Goal: Task Accomplishment & Management: Use online tool/utility

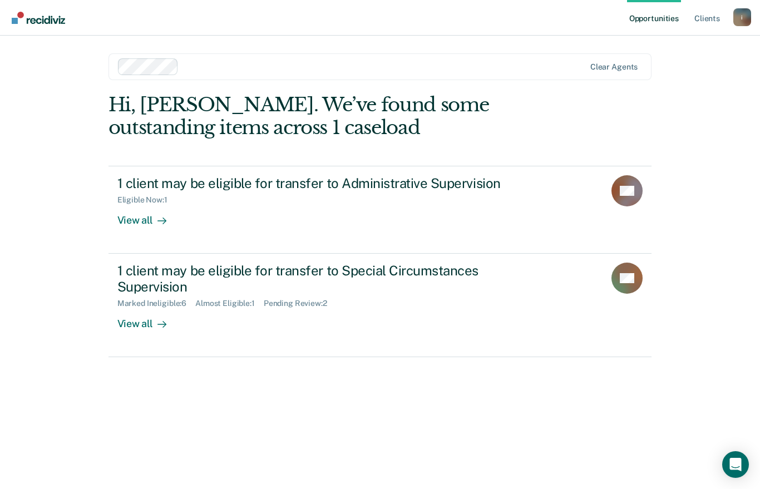
click at [134, 215] on div "View all" at bounding box center [148, 216] width 62 height 22
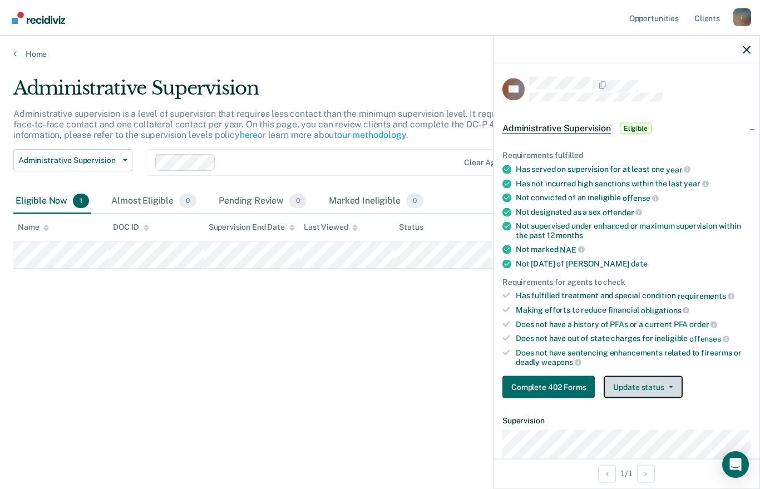
click at [665, 381] on button "Update status" at bounding box center [643, 387] width 78 height 22
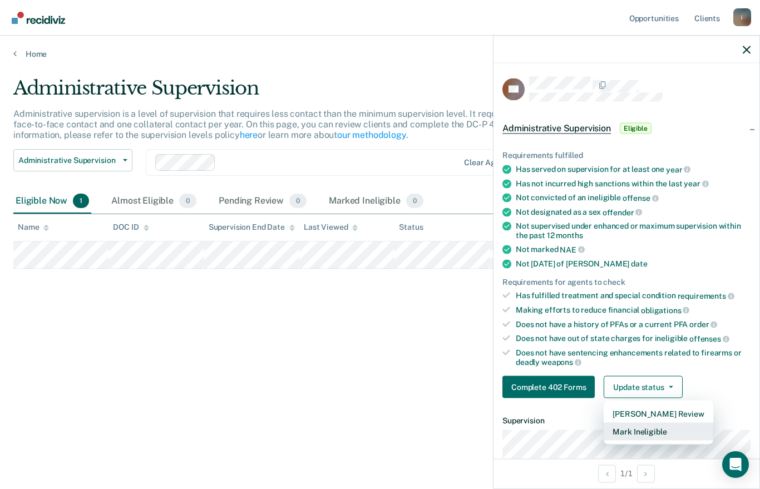
click at [659, 423] on button "Mark Ineligible" at bounding box center [658, 432] width 109 height 18
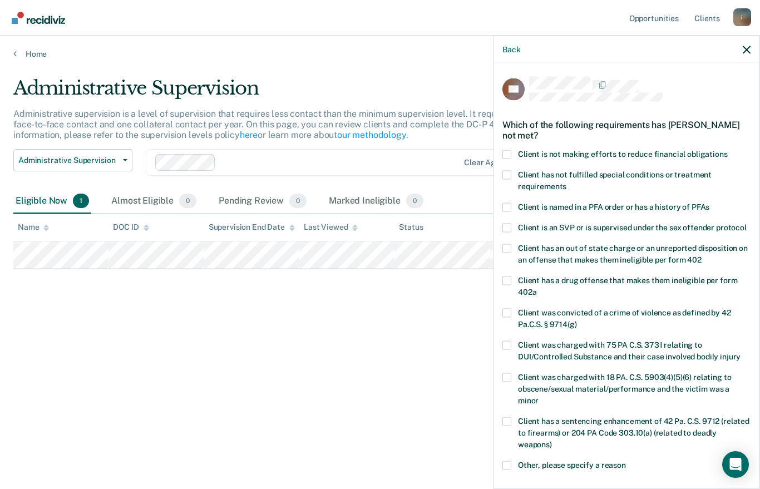
click at [510, 153] on span at bounding box center [507, 154] width 9 height 9
click at [728, 150] on input "Client is not making efforts to reduce financial obligations" at bounding box center [728, 150] width 0 height 0
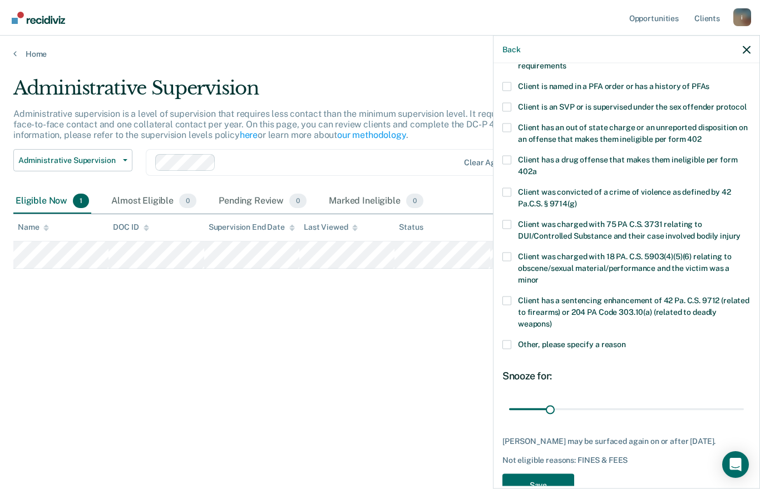
scroll to position [120, 0]
type input "180"
click at [549, 474] on button "Save" at bounding box center [539, 485] width 72 height 23
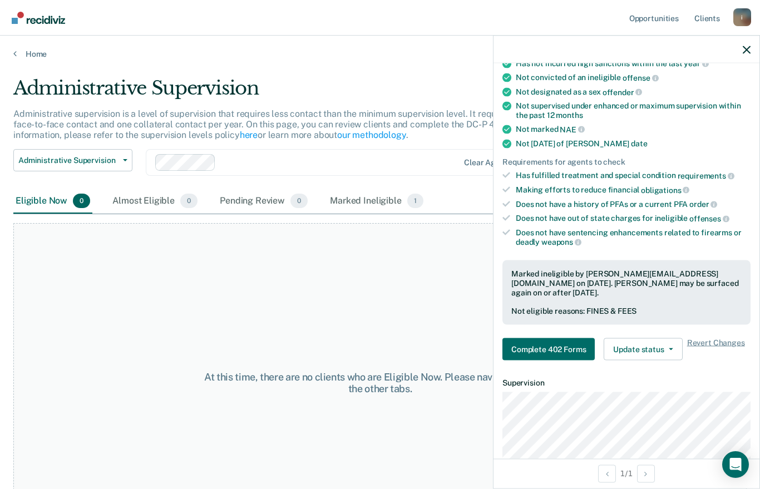
click at [740, 55] on div at bounding box center [627, 50] width 266 height 28
click at [746, 52] on icon "button" at bounding box center [747, 50] width 8 height 8
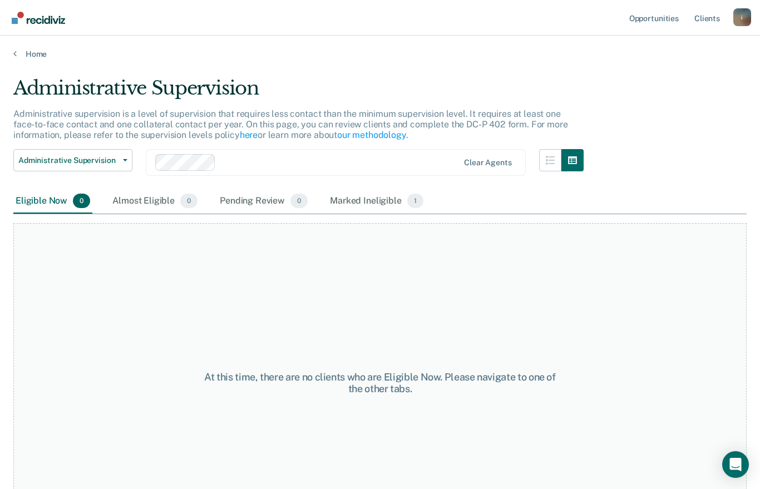
click at [246, 196] on div "Pending Review 0" at bounding box center [264, 201] width 92 height 24
click at [142, 195] on div "Almost Eligible 0" at bounding box center [155, 201] width 90 height 24
